Goal: Transaction & Acquisition: Purchase product/service

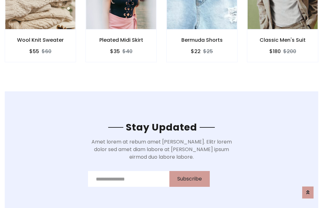
scroll to position [950, 0]
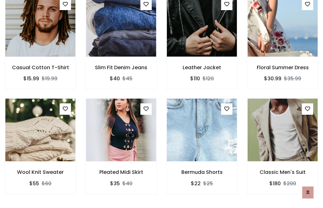
click at [161, 103] on div "Bermuda Shorts $22 $25" at bounding box center [201, 150] width 81 height 104
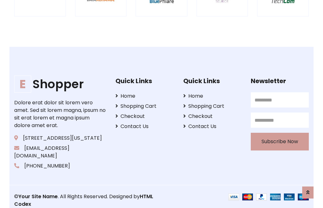
scroll to position [1201, 0]
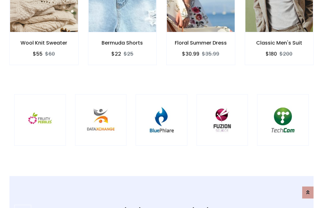
click at [161, 104] on img at bounding box center [162, 120] width 36 height 36
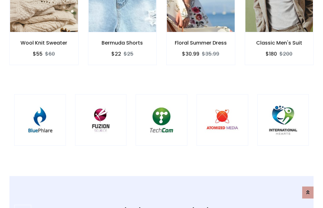
click at [161, 104] on img at bounding box center [162, 120] width 36 height 36
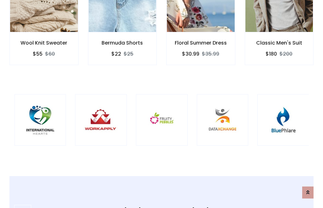
click at [161, 104] on img at bounding box center [162, 120] width 36 height 36
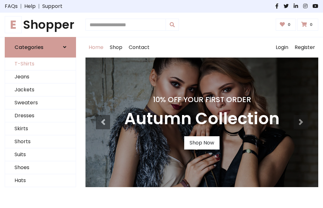
click at [40, 64] on link "T-Shirts" at bounding box center [40, 63] width 71 height 13
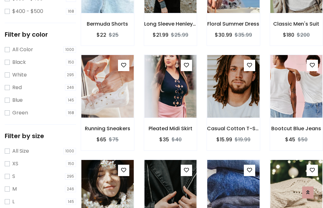
scroll to position [32, 0]
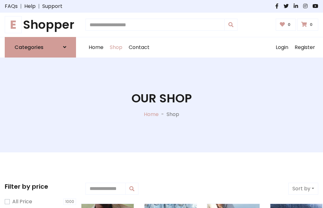
click at [40, 25] on h1 "E Shopper" at bounding box center [40, 25] width 71 height 14
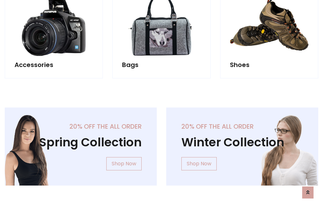
scroll to position [613, 0]
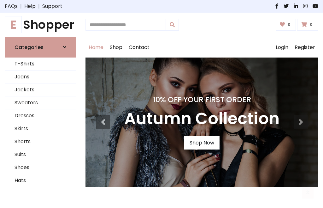
scroll to position [207, 0]
